Goal: Task Accomplishment & Management: Complete application form

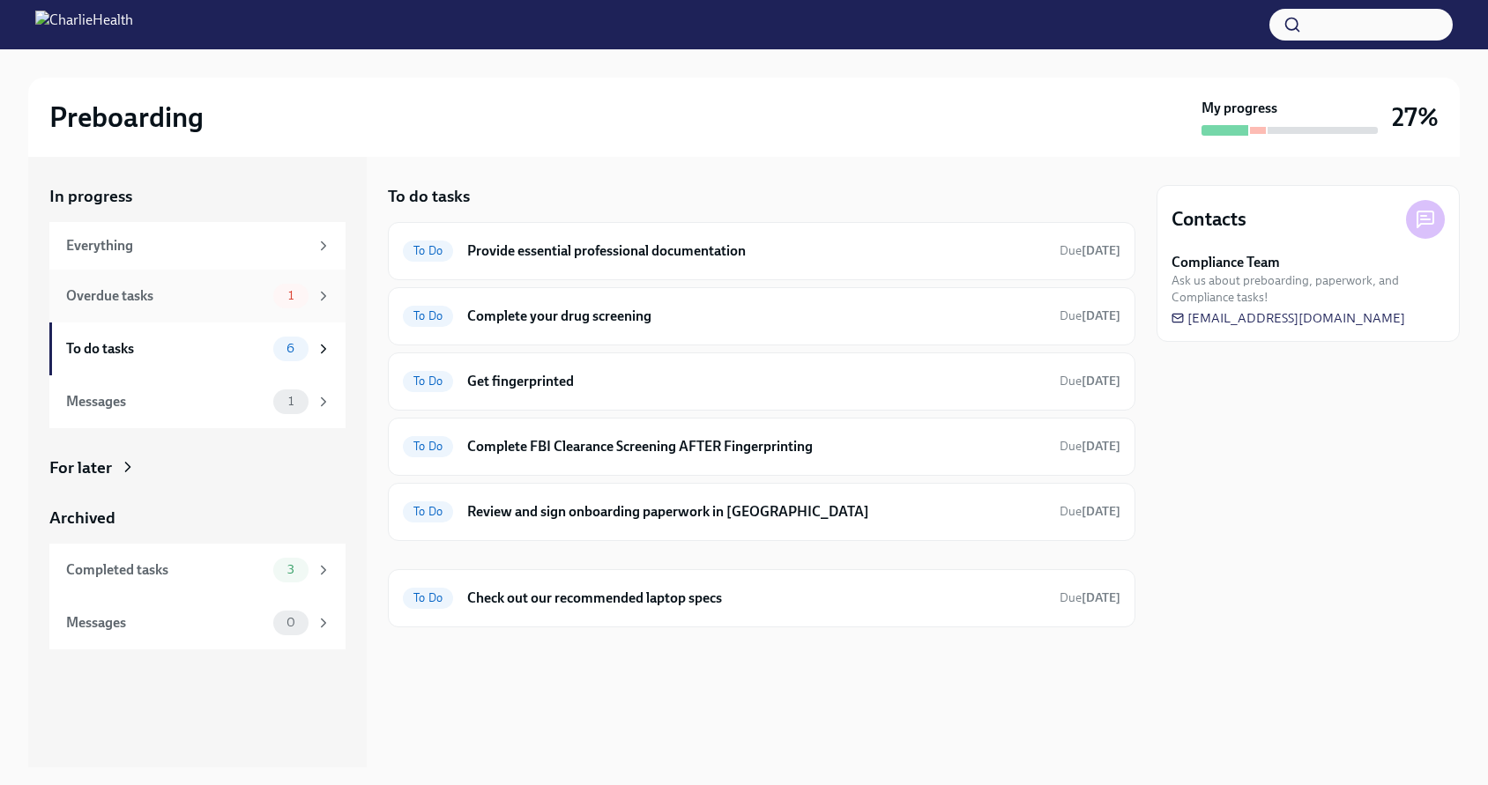
click at [188, 295] on div "Overdue tasks" at bounding box center [166, 295] width 200 height 19
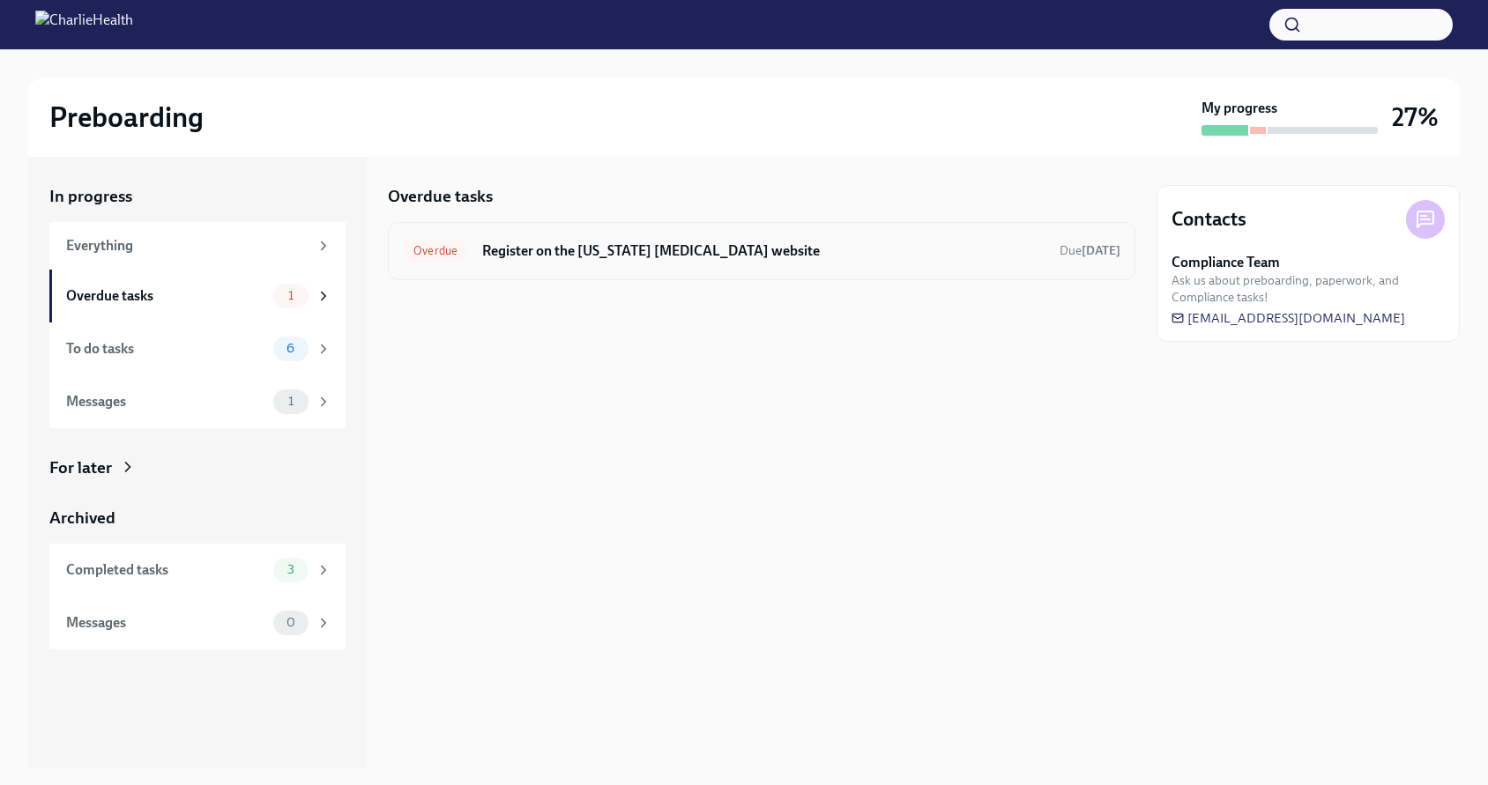
click at [532, 256] on h6 "Register on the [US_STATE] [MEDICAL_DATA] website" at bounding box center [763, 250] width 563 height 19
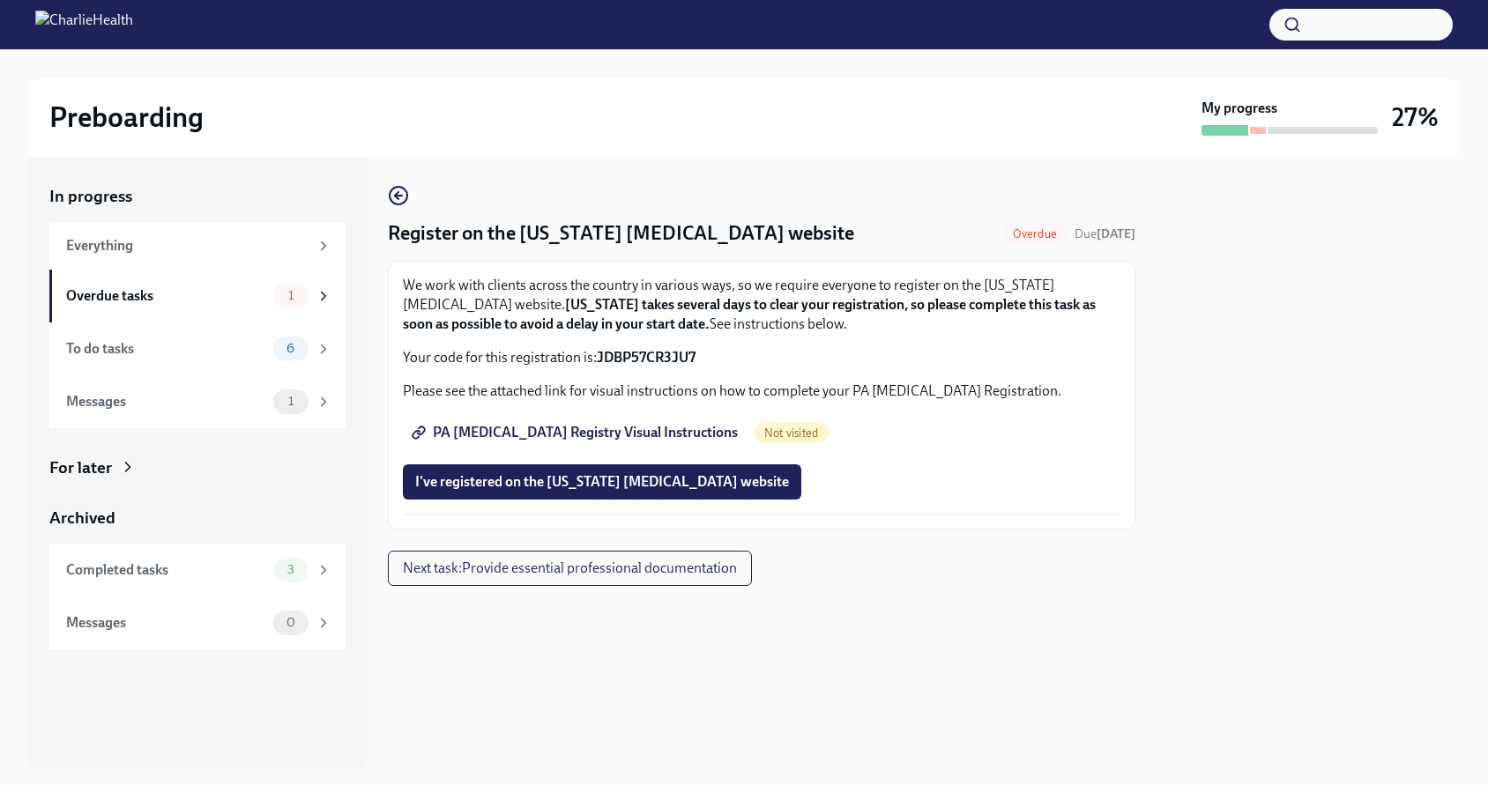
click at [622, 345] on div "We work with clients across the country in various ways, so we require everyone…" at bounding box center [761, 322] width 717 height 92
click at [634, 357] on strong "JDBP57CR3JU7" at bounding box center [646, 357] width 99 height 17
click at [626, 429] on span "PA [MEDICAL_DATA] Registry Visual Instructions" at bounding box center [576, 433] width 323 height 18
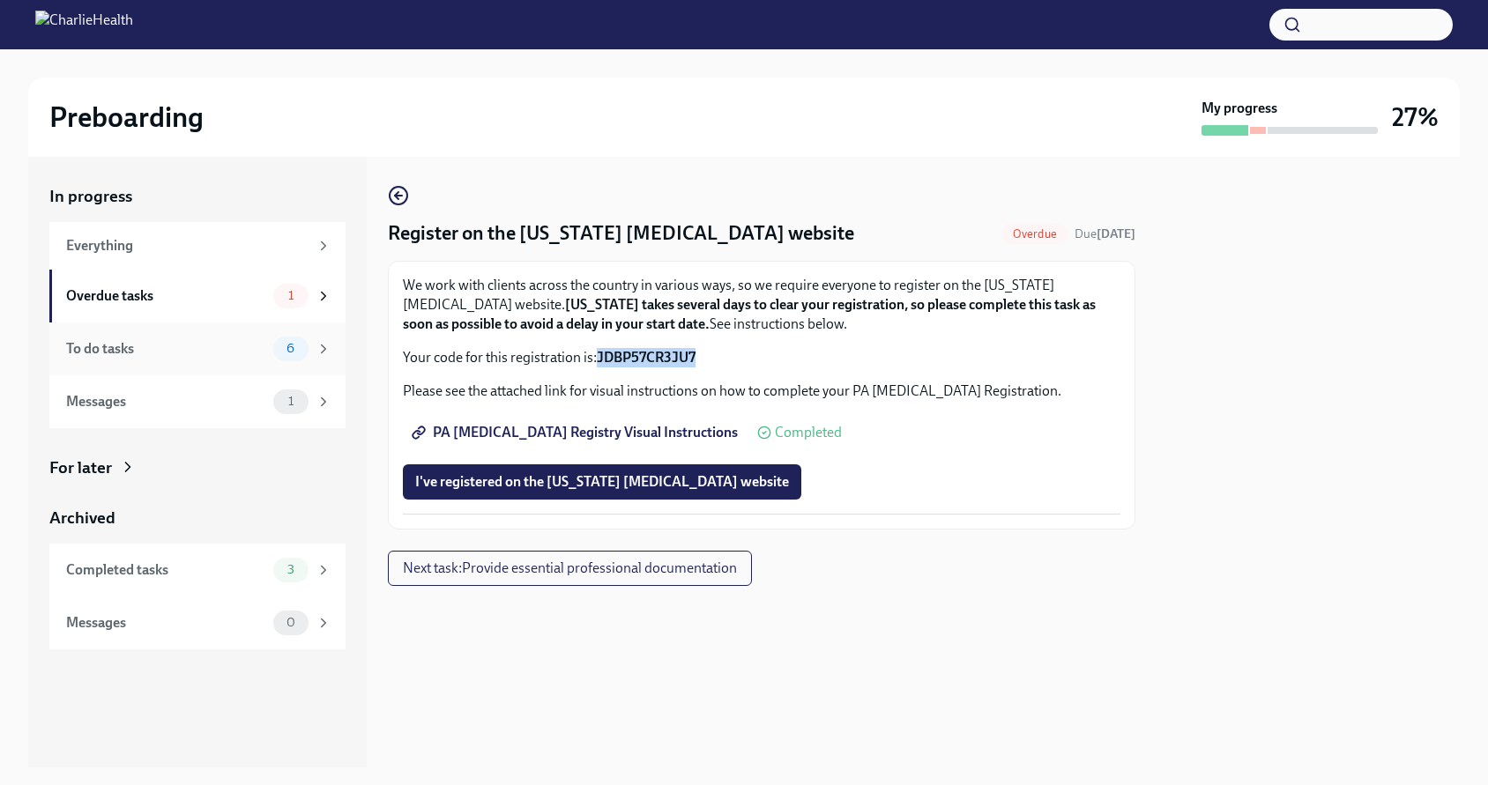
click at [252, 363] on div "To do tasks 6" at bounding box center [197, 349] width 296 height 53
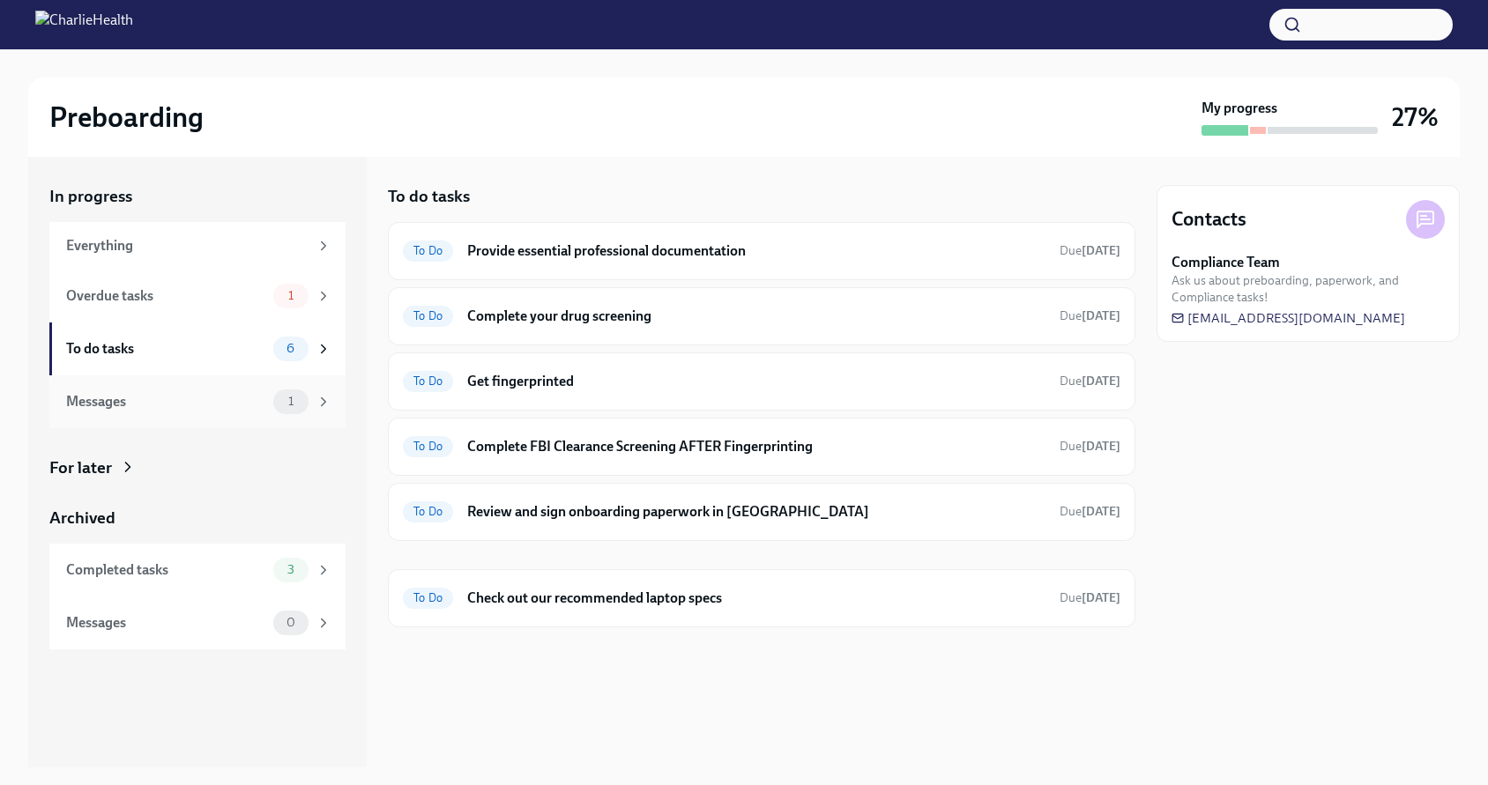
click at [253, 393] on div "Messages" at bounding box center [166, 401] width 200 height 19
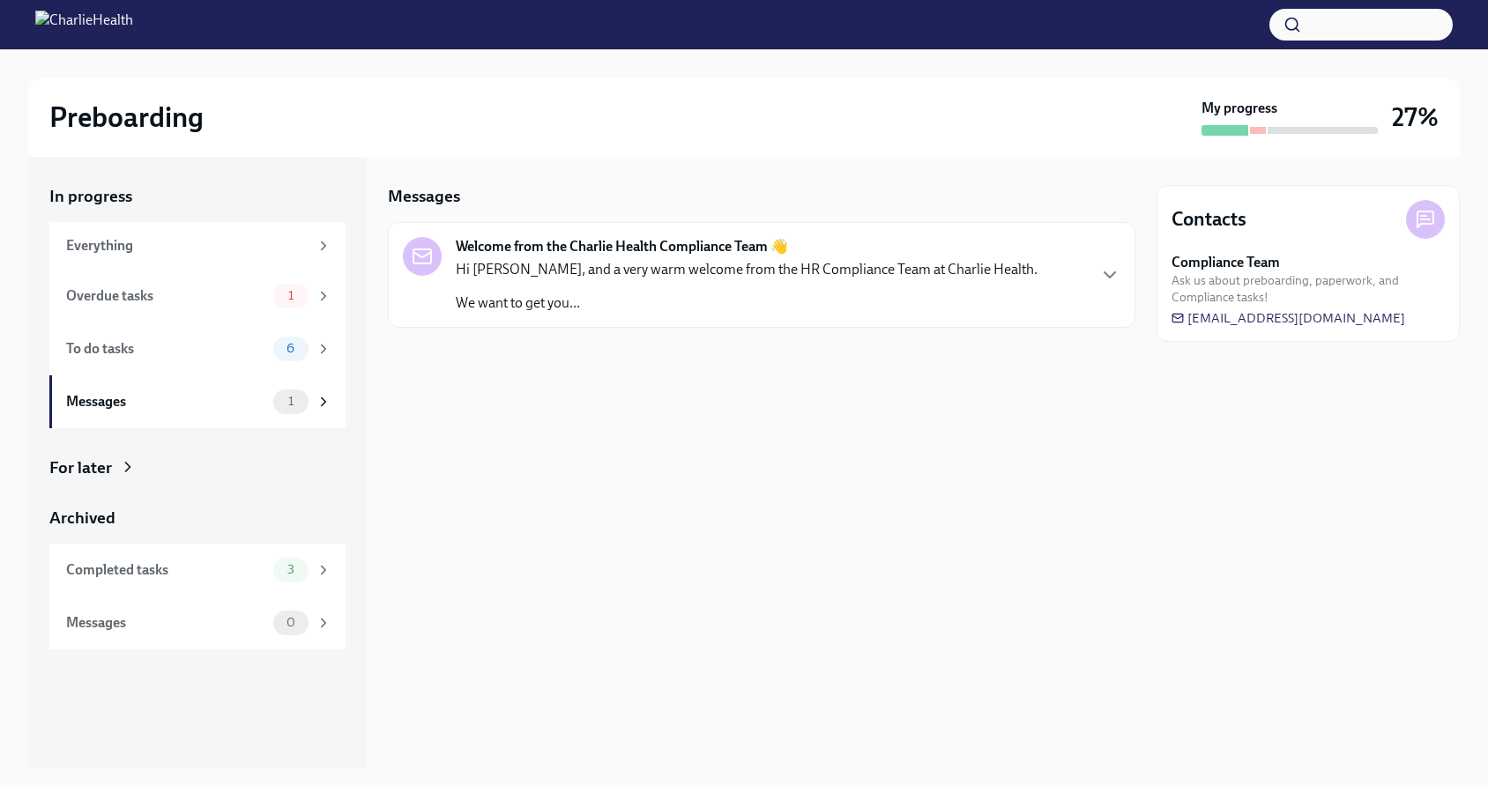
click at [590, 323] on div "Welcome from the Charlie Health Compliance Team 👋 Hi [PERSON_NAME], and a very …" at bounding box center [761, 275] width 747 height 106
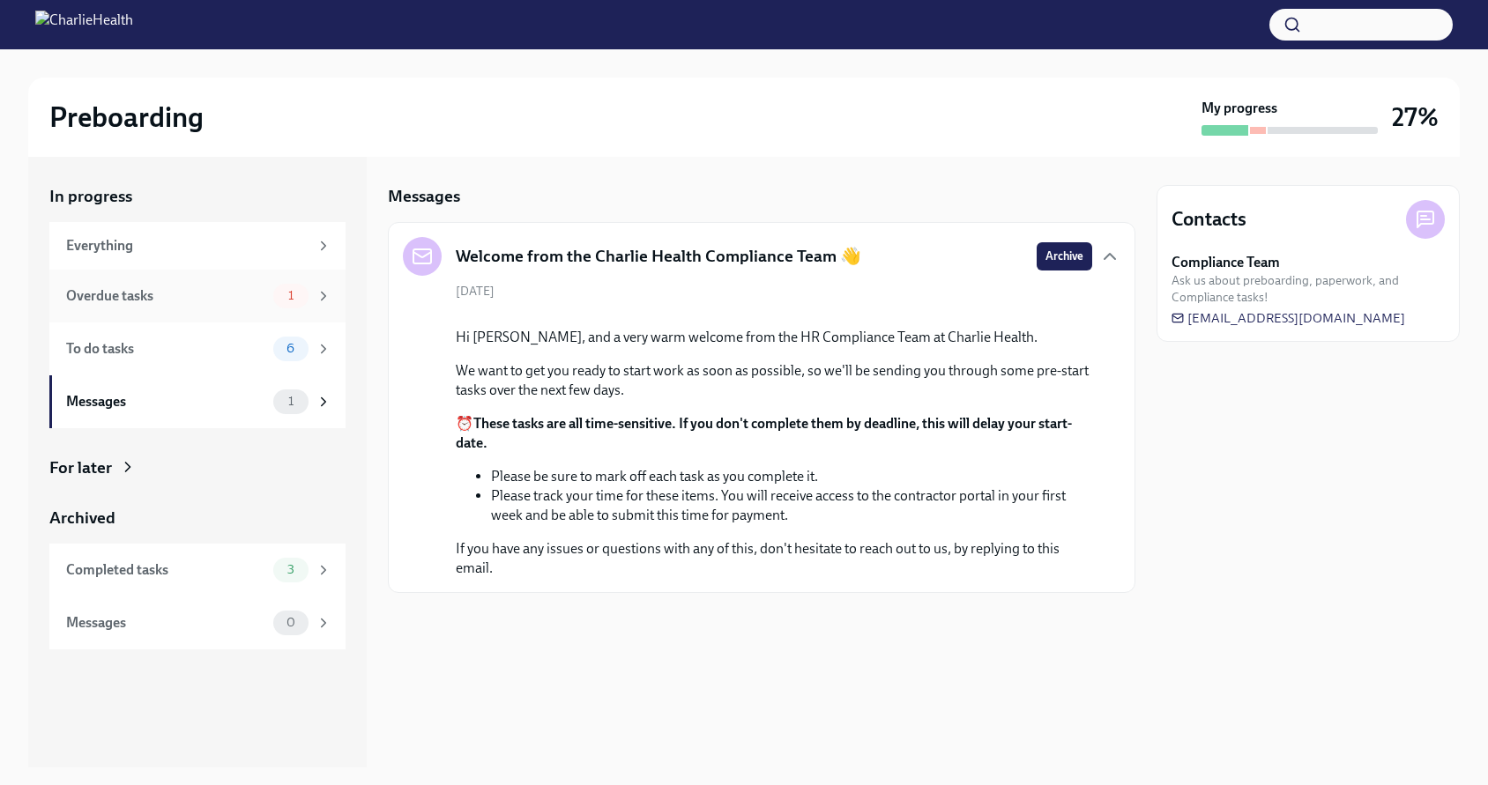
click at [178, 286] on div "Overdue tasks" at bounding box center [166, 295] width 200 height 19
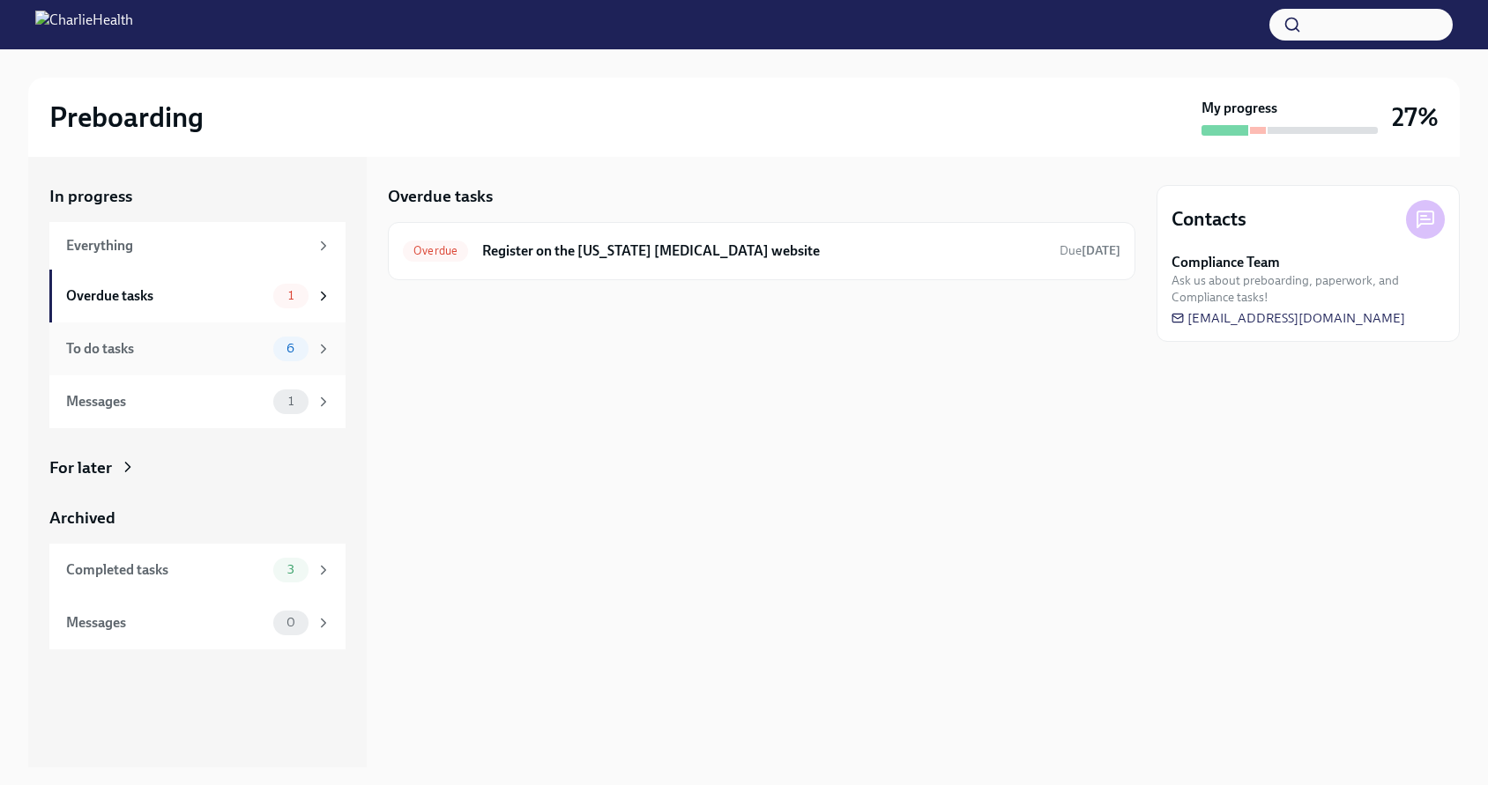
click at [247, 341] on div "To do tasks" at bounding box center [166, 348] width 200 height 19
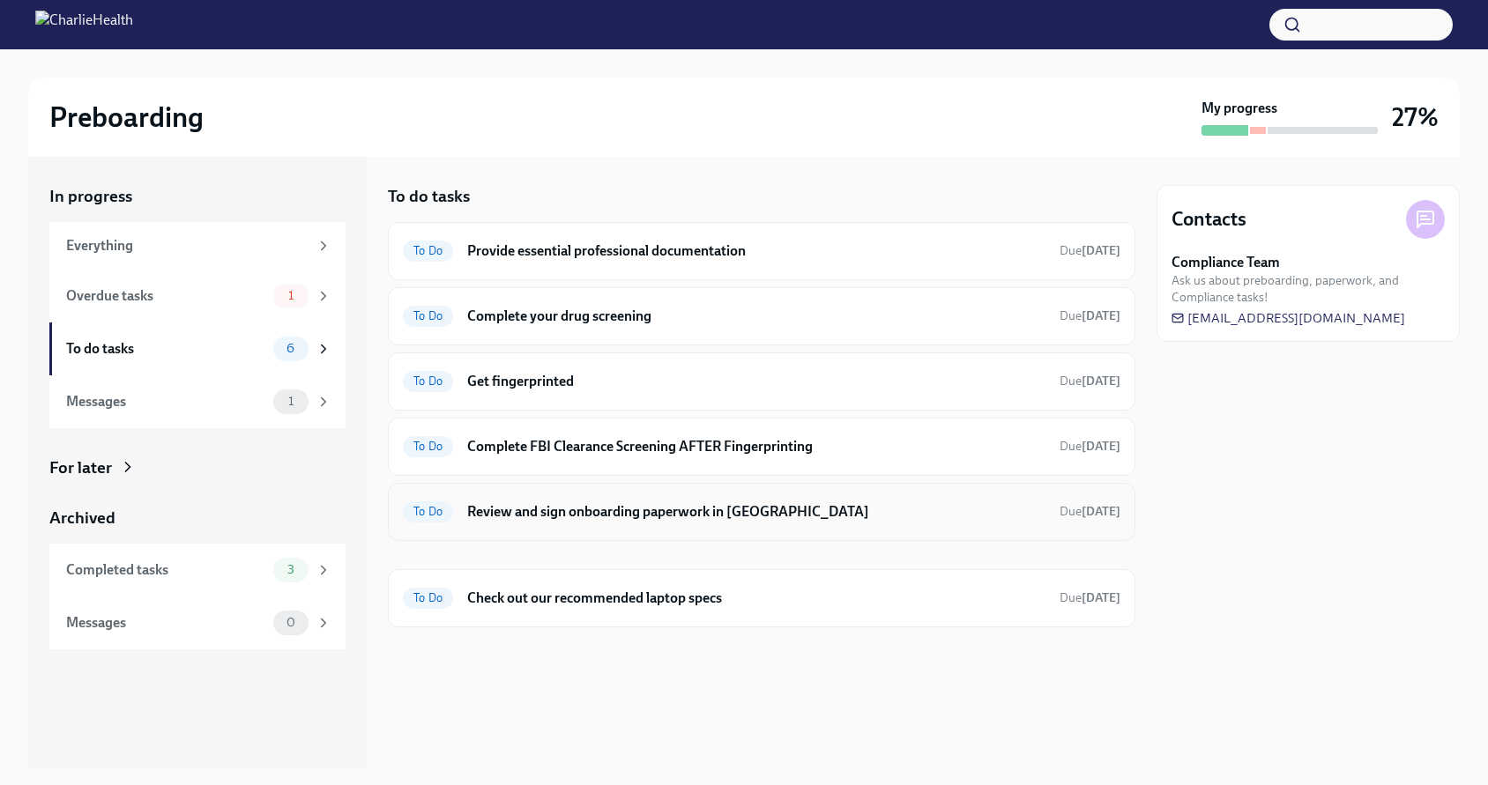
click at [681, 526] on div "To Do Review and sign onboarding paperwork in [GEOGRAPHIC_DATA] Due [DATE]" at bounding box center [761, 512] width 747 height 58
click at [621, 504] on h6 "Review and sign onboarding paperwork in [GEOGRAPHIC_DATA]" at bounding box center [756, 511] width 578 height 19
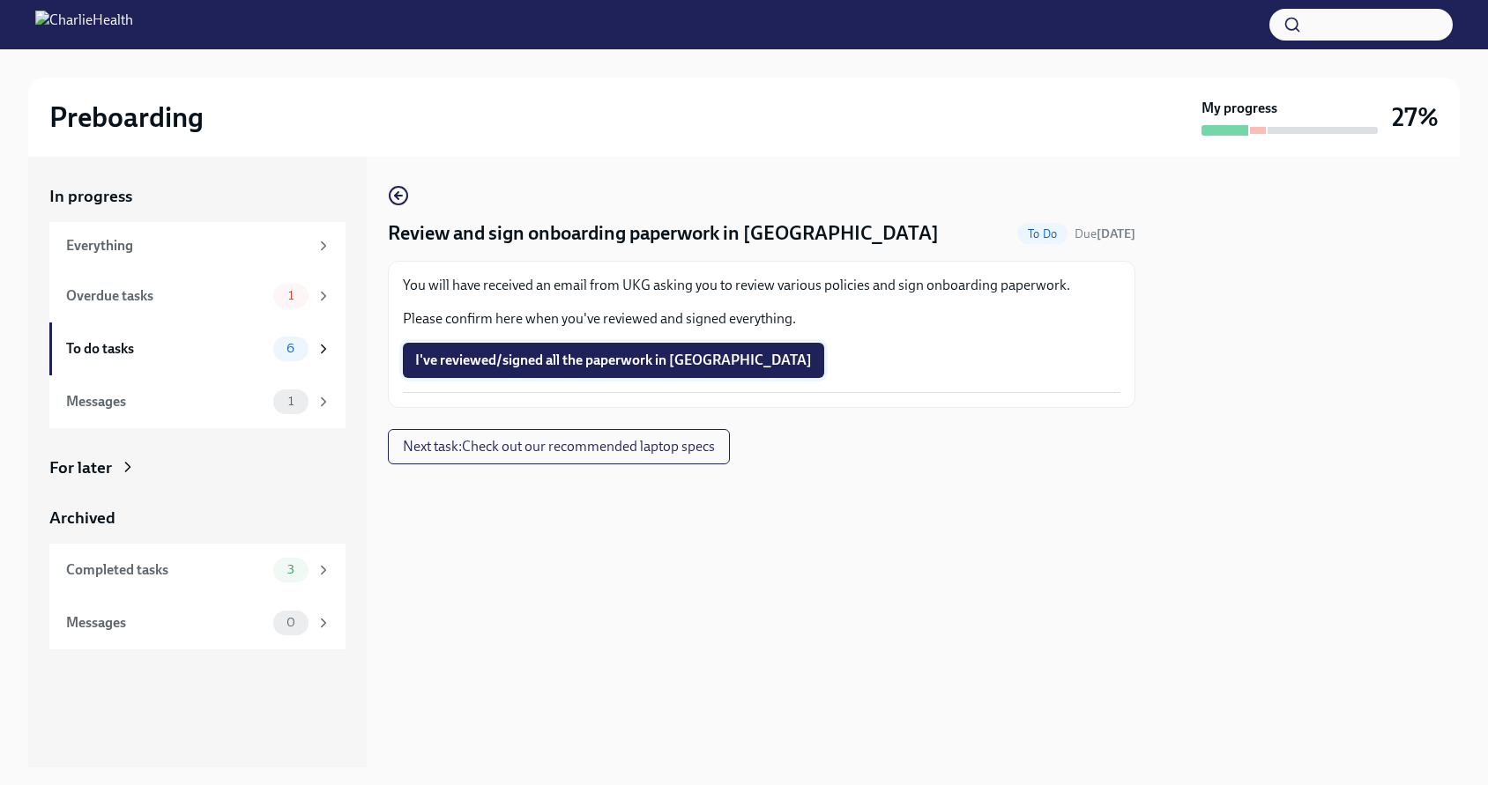
click at [657, 361] on span "I've reviewed/signed all the paperwork in [GEOGRAPHIC_DATA]" at bounding box center [613, 361] width 397 height 18
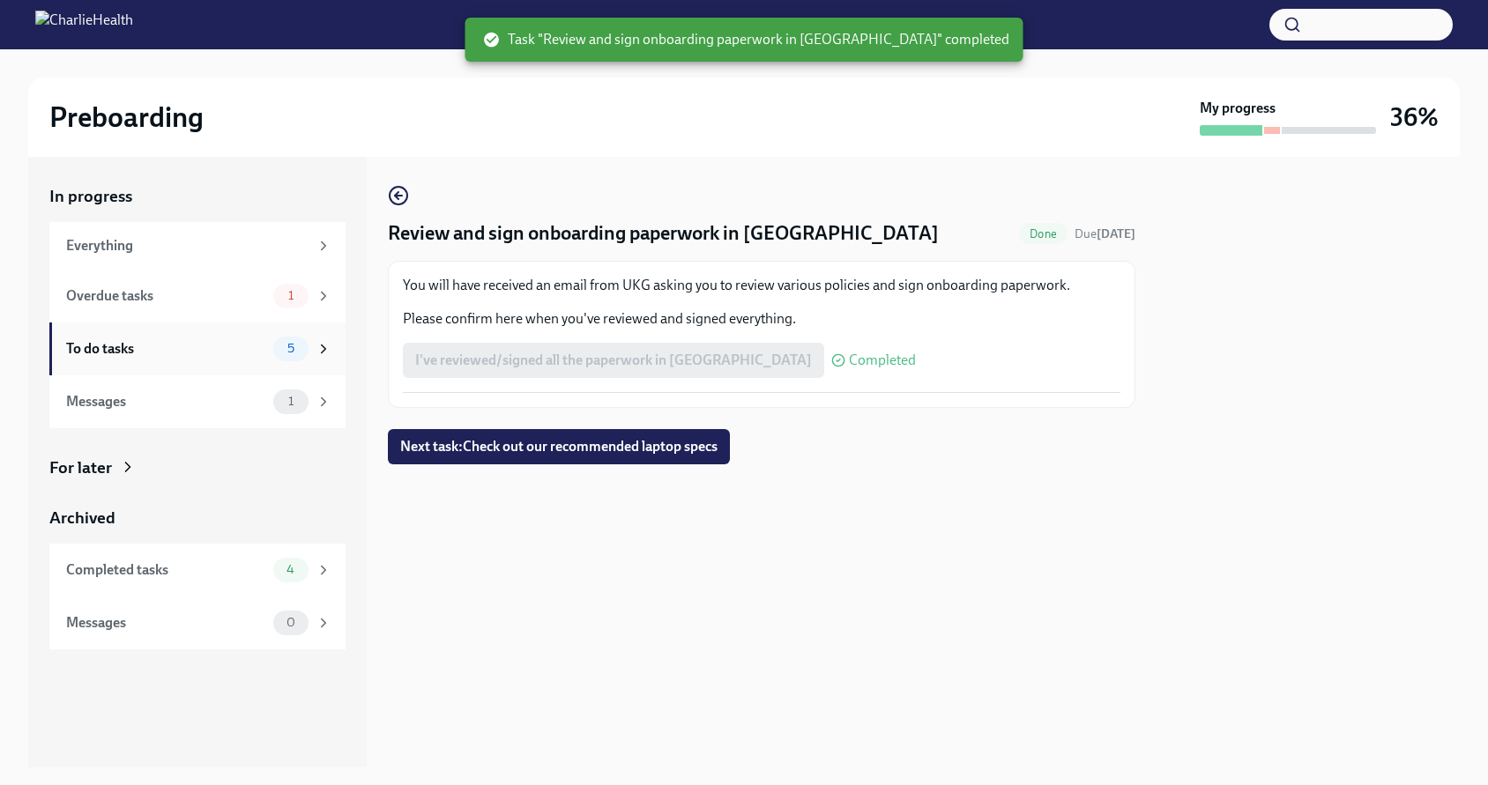
click at [173, 355] on div "To do tasks" at bounding box center [166, 348] width 200 height 19
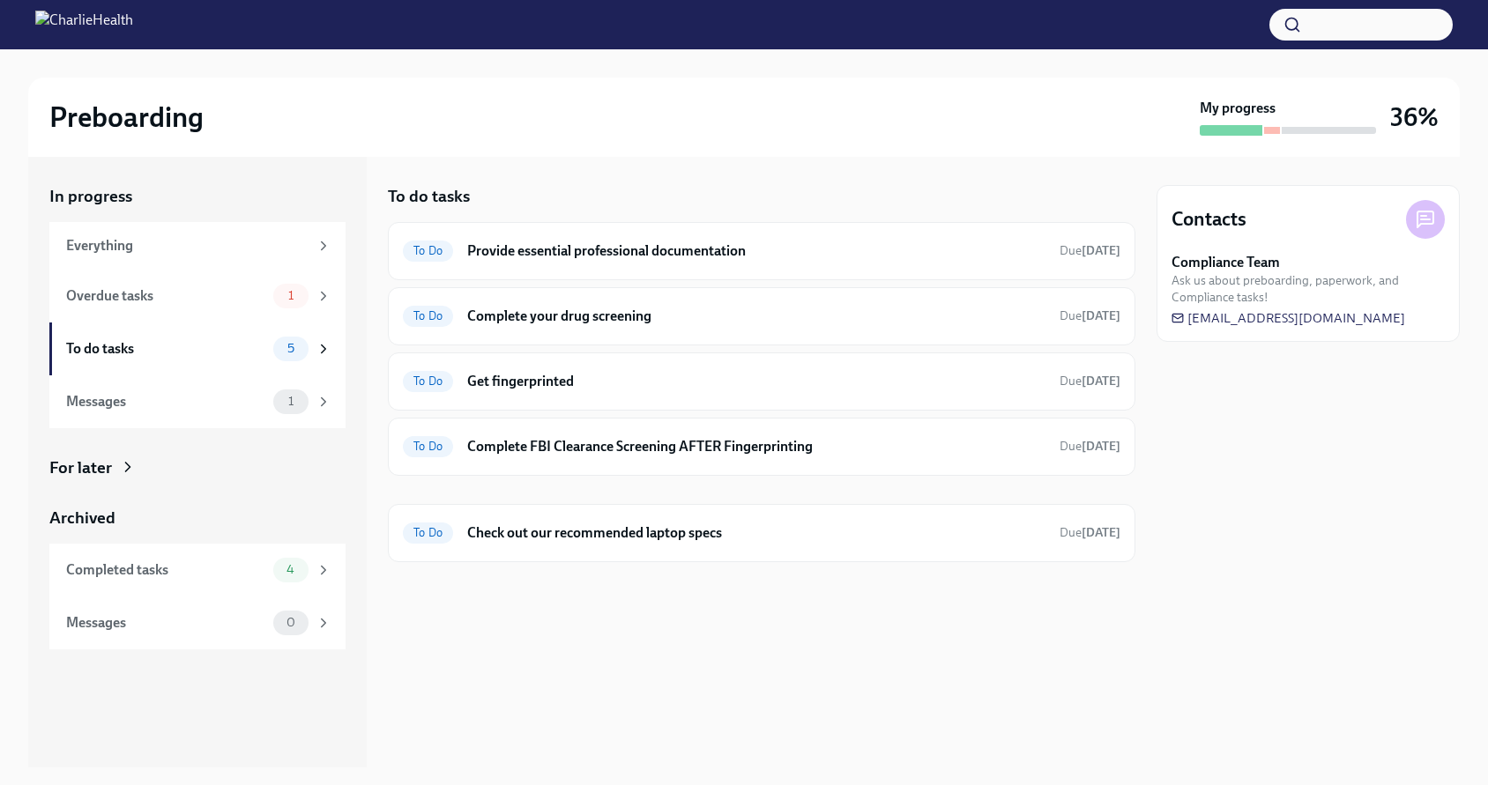
click at [127, 476] on div "For later" at bounding box center [197, 468] width 296 height 23
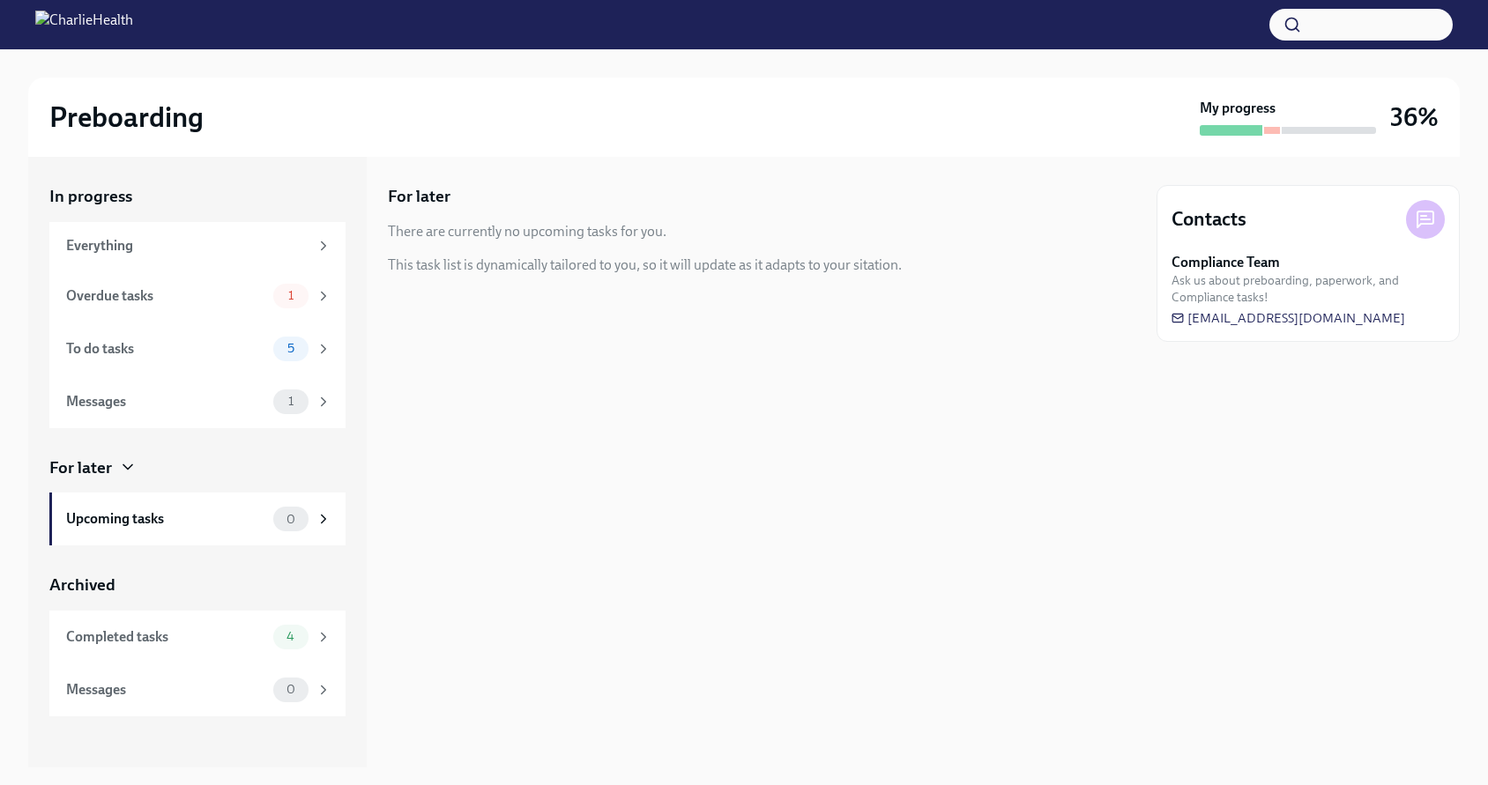
click at [127, 476] on div "For later" at bounding box center [197, 468] width 296 height 23
click at [149, 314] on div "Overdue tasks 1" at bounding box center [197, 296] width 296 height 53
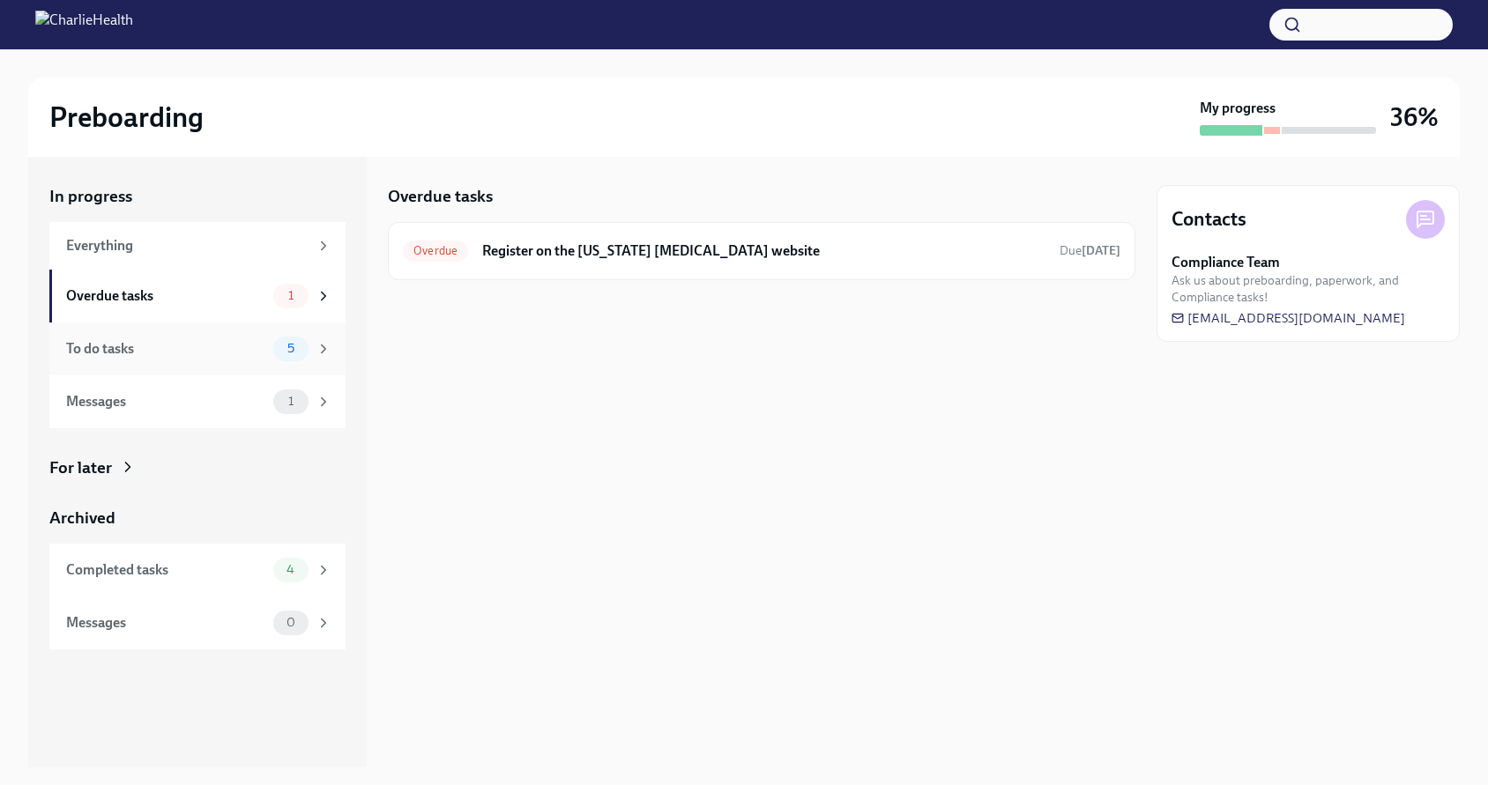
click at [161, 339] on div "To do tasks" at bounding box center [166, 348] width 200 height 19
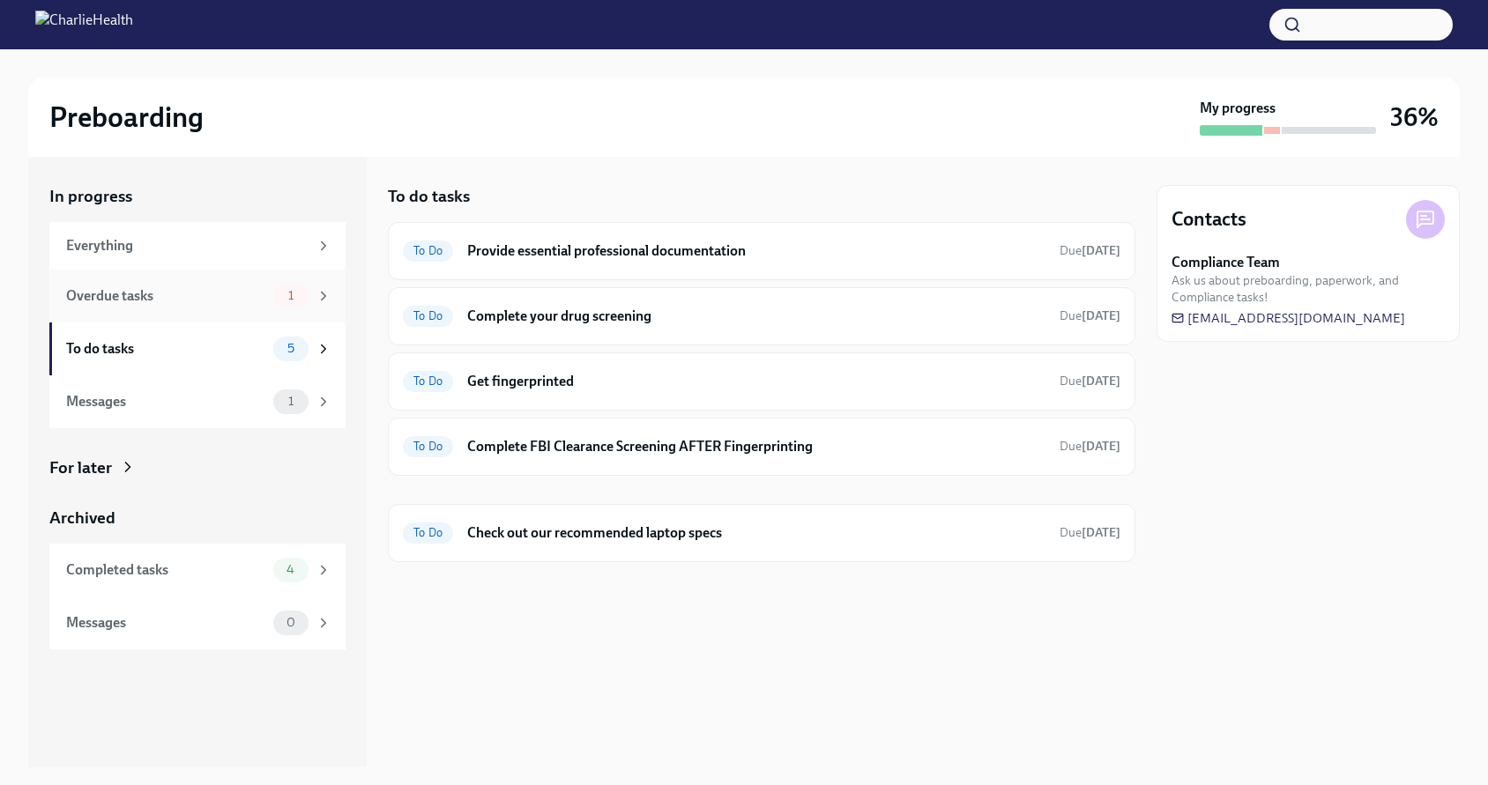
click at [229, 297] on div "Overdue tasks" at bounding box center [166, 295] width 200 height 19
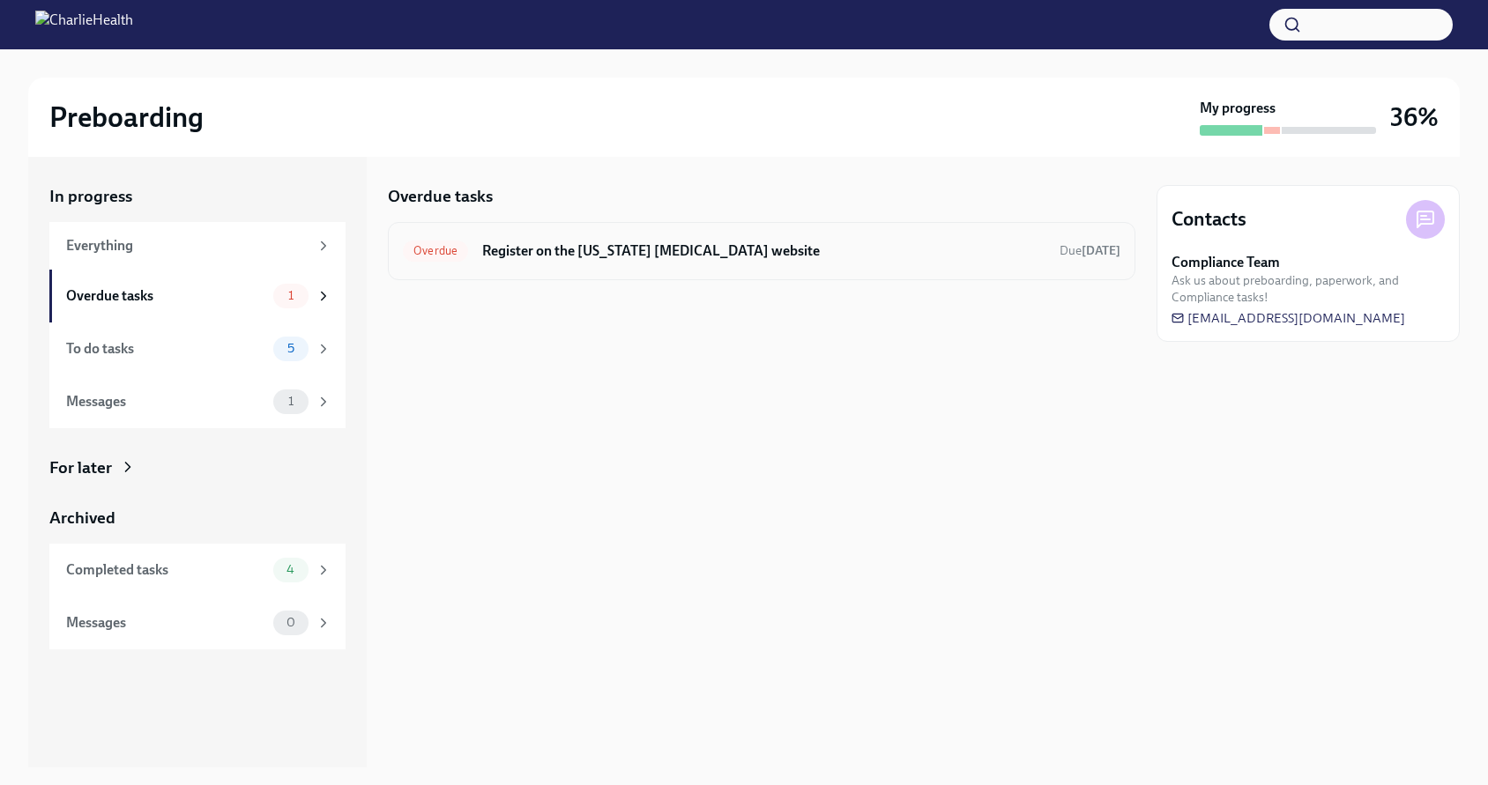
click at [516, 252] on h6 "Register on the [US_STATE] [MEDICAL_DATA] website" at bounding box center [763, 250] width 563 height 19
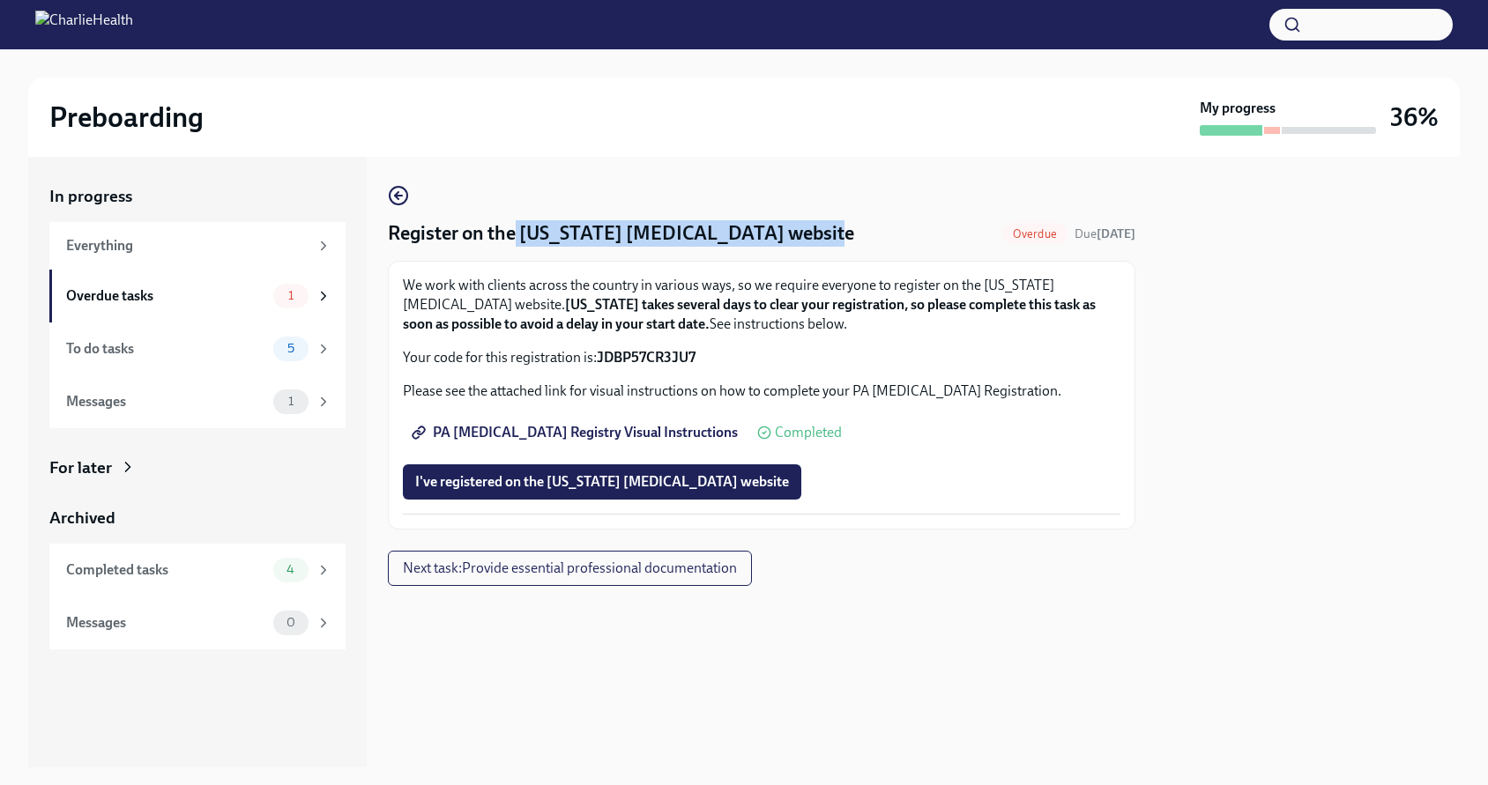
drag, startPoint x: 812, startPoint y: 234, endPoint x: 512, endPoint y: 233, distance: 299.7
click at [512, 233] on div "Register on the [US_STATE] [MEDICAL_DATA] website Overdue Due [DATE]" at bounding box center [761, 233] width 747 height 26
copy h4 "[US_STATE] [MEDICAL_DATA] website"
click at [205, 252] on div "Everything" at bounding box center [187, 245] width 242 height 19
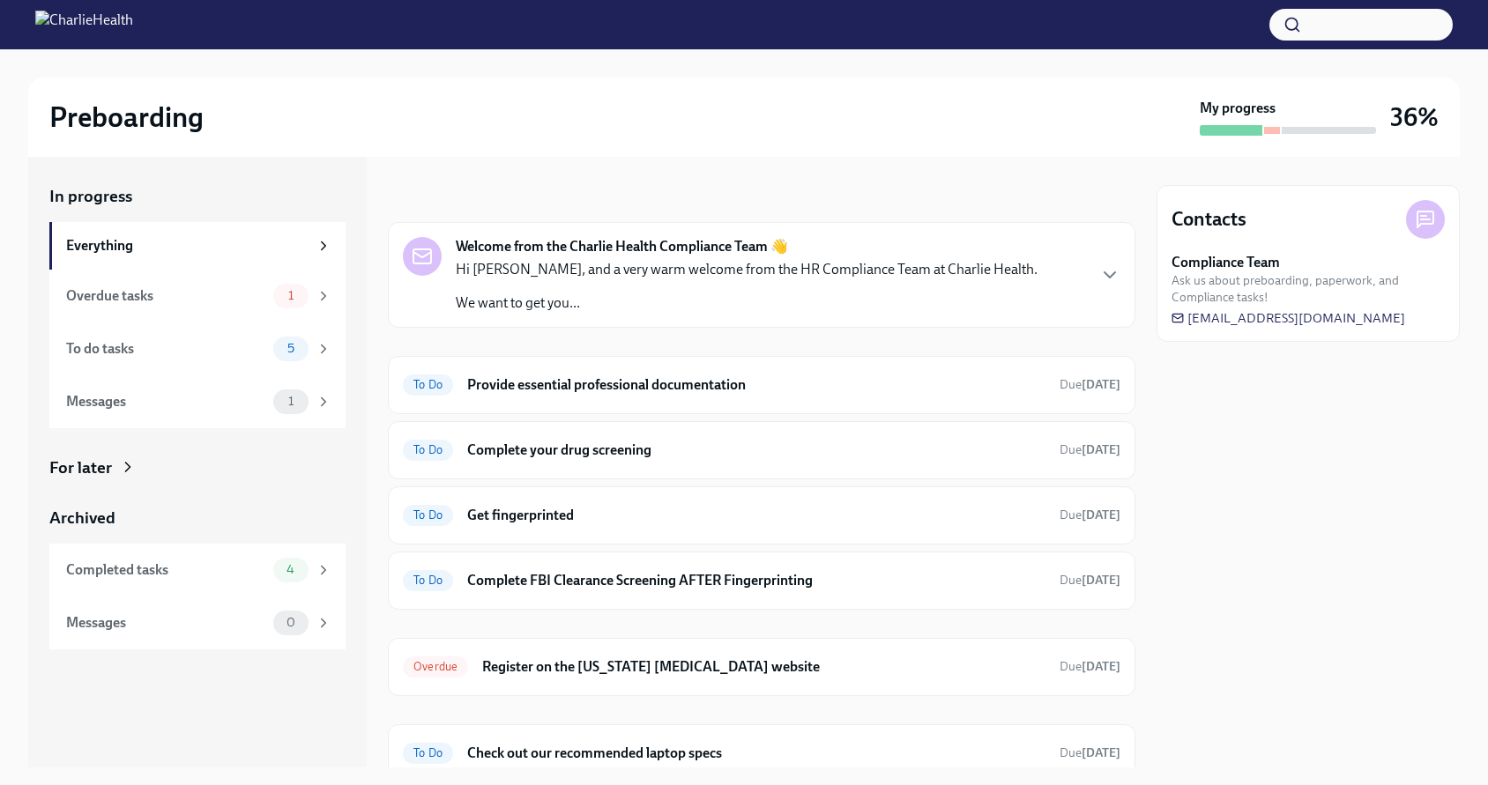
click at [1311, 258] on div "Compliance Team Ask us about preboarding, paperwork, and Compliance tasks!" at bounding box center [1307, 279] width 273 height 53
click at [1294, 320] on span "[EMAIL_ADDRESS][DOMAIN_NAME]" at bounding box center [1288, 318] width 234 height 18
